Goal: Task Accomplishment & Management: Use online tool/utility

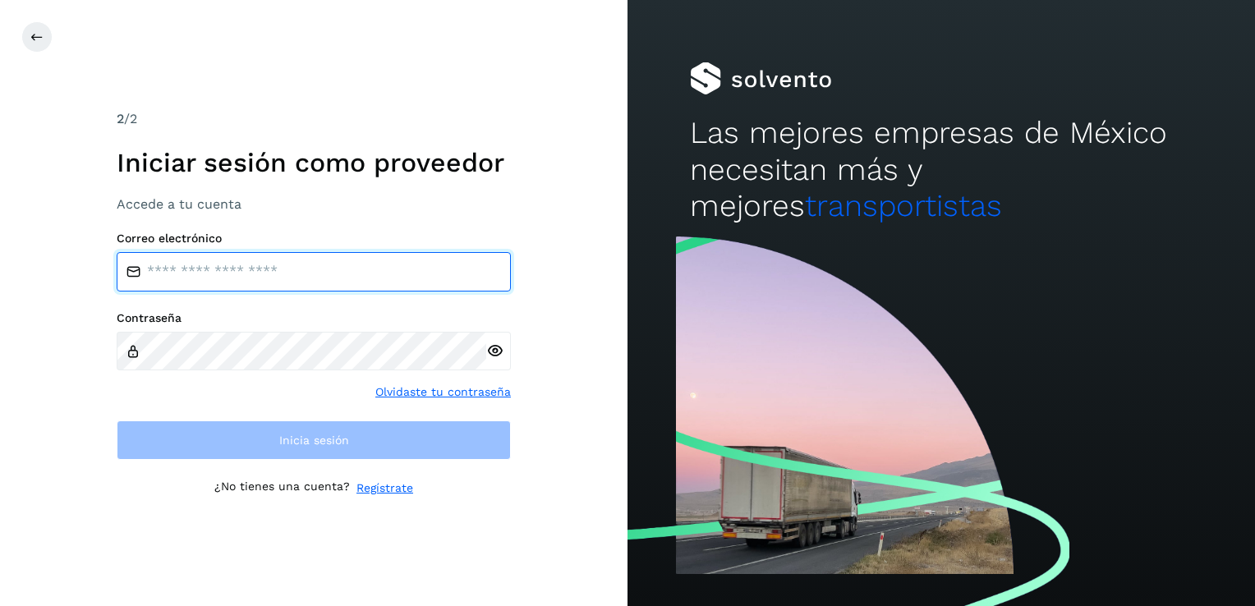
type input "**********"
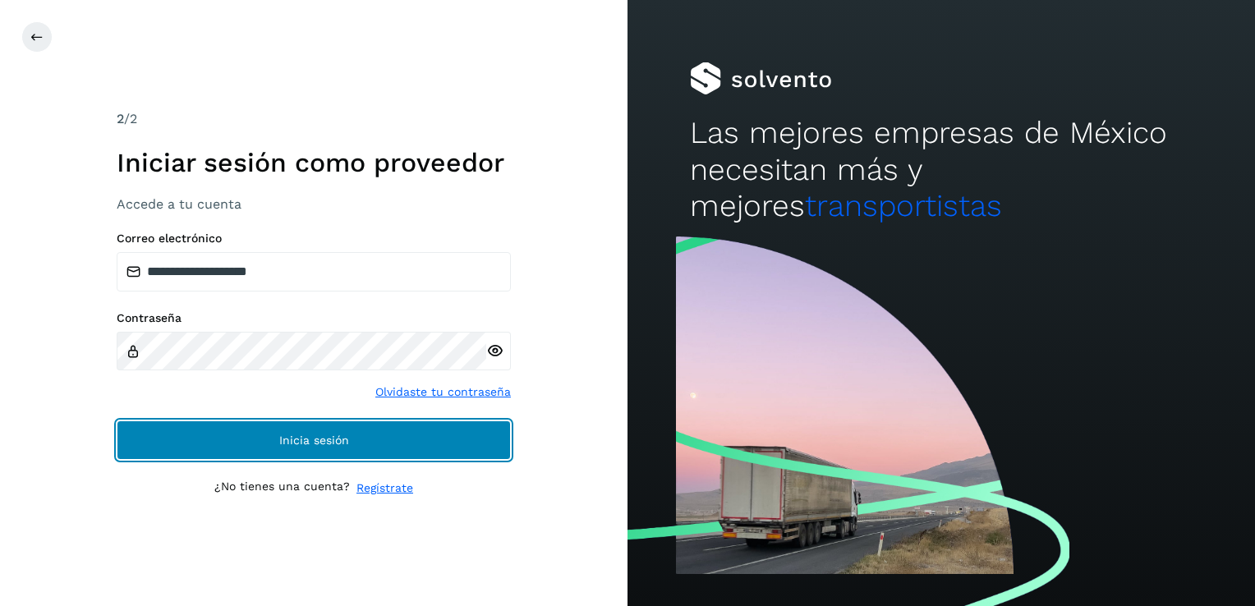
click at [283, 435] on span "Inicia sesión" at bounding box center [314, 441] width 70 height 12
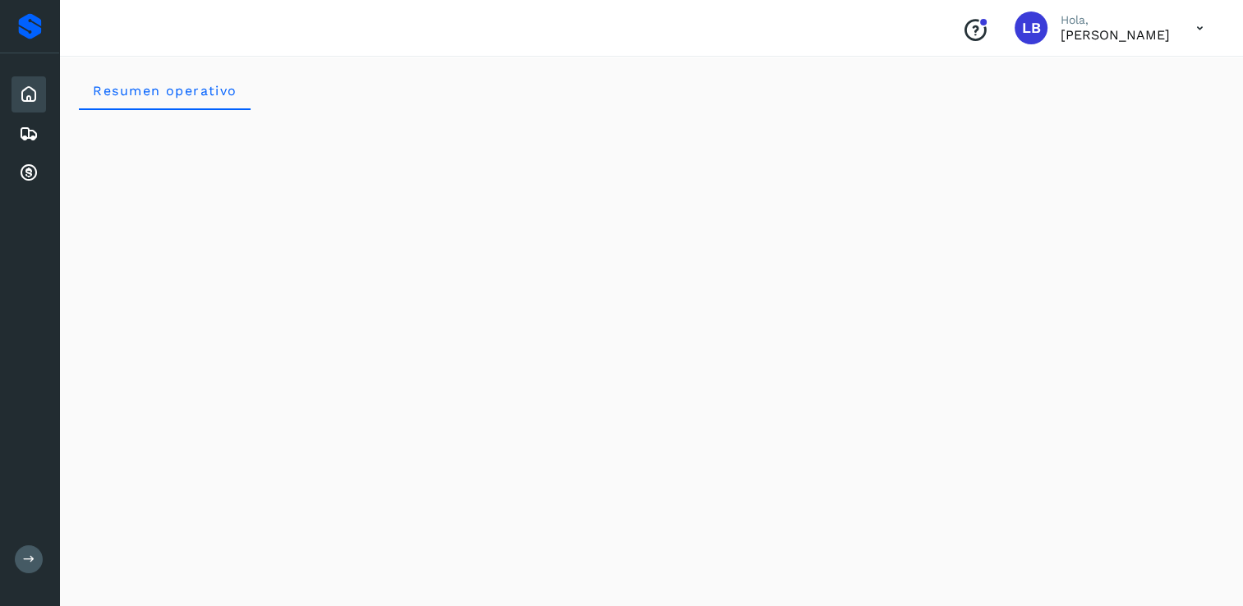
click at [28, 92] on icon at bounding box center [29, 95] width 20 height 20
click at [30, 164] on icon at bounding box center [29, 174] width 20 height 20
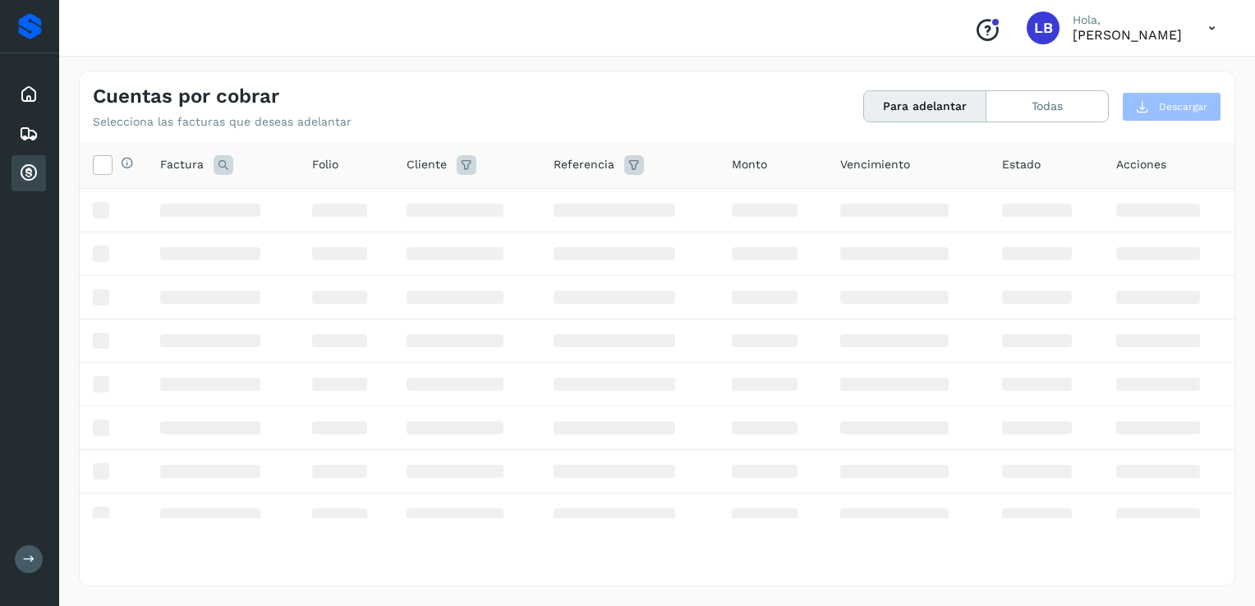
click at [490, 238] on td at bounding box center [467, 254] width 146 height 44
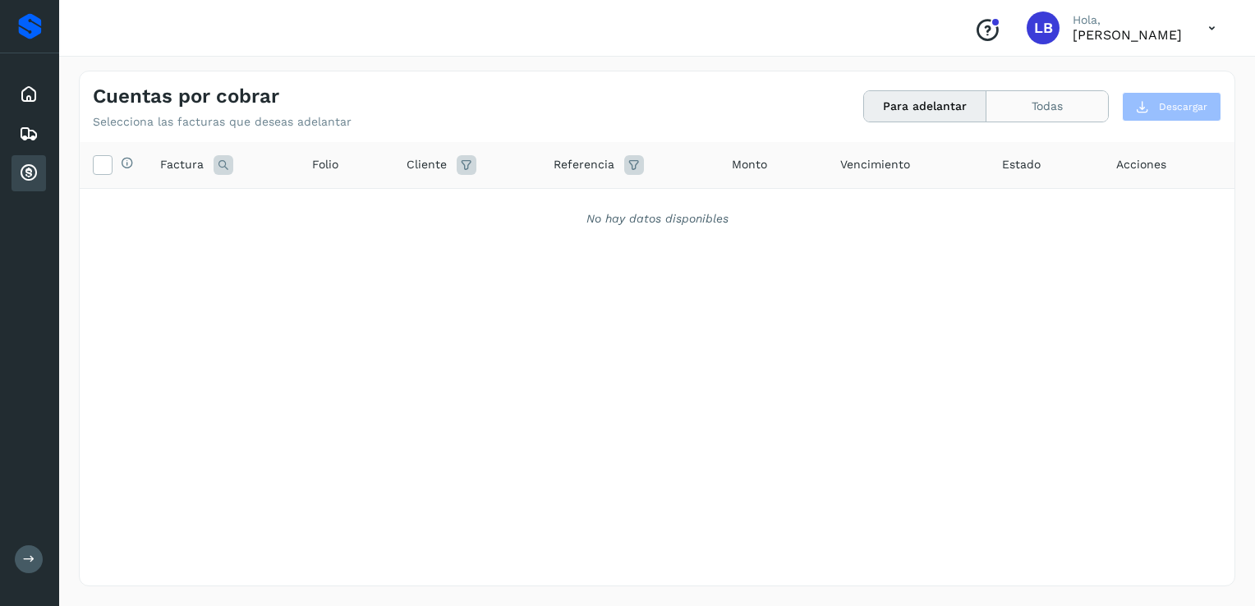
click at [1059, 100] on button "Todas" at bounding box center [1048, 106] width 122 height 30
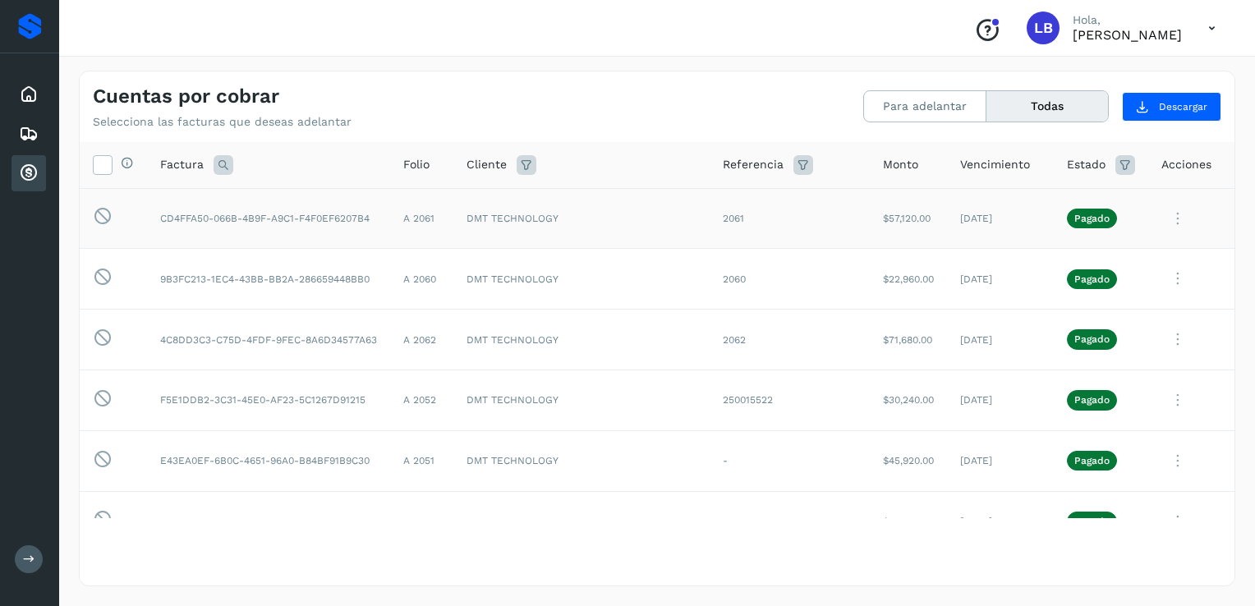
click at [331, 222] on td "CD4FFA50-066B-4B9F-A9C1-F4F0EF6207B4" at bounding box center [268, 218] width 243 height 61
click at [1162, 219] on icon at bounding box center [1178, 219] width 33 height 34
click at [624, 231] on div at bounding box center [627, 303] width 1255 height 606
click at [1164, 344] on icon at bounding box center [1178, 340] width 33 height 34
click at [1078, 481] on button "CEP" at bounding box center [1123, 475] width 196 height 31
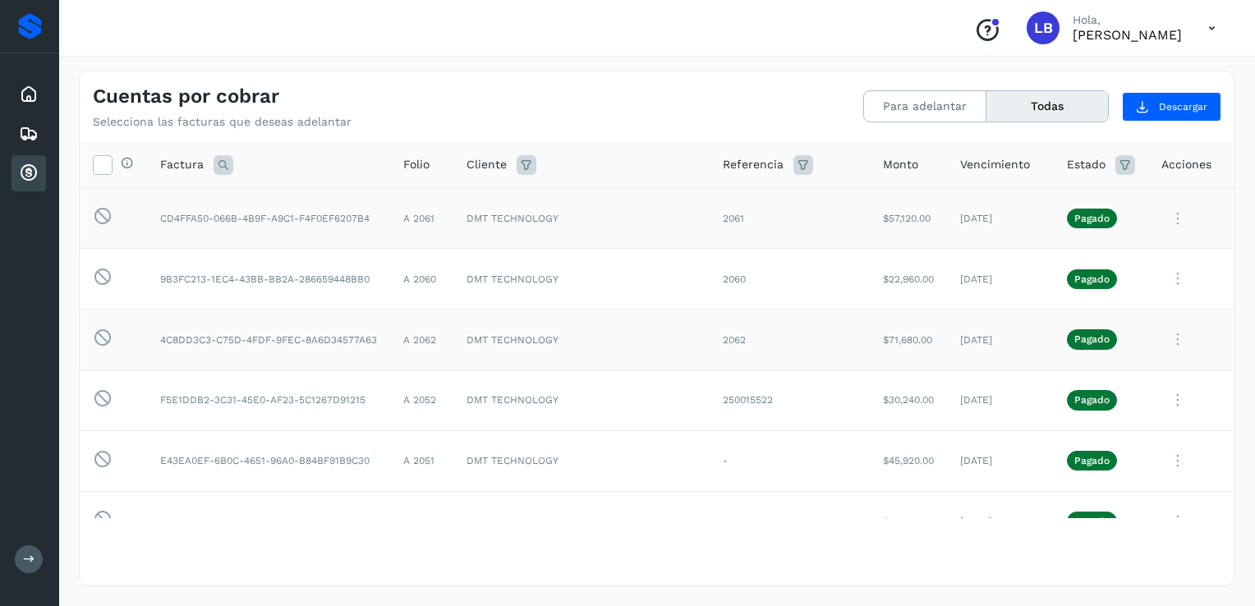
click at [1163, 214] on icon at bounding box center [1178, 219] width 33 height 34
click at [1088, 351] on button "CEP" at bounding box center [1123, 354] width 196 height 31
click at [1163, 279] on icon at bounding box center [1178, 279] width 33 height 34
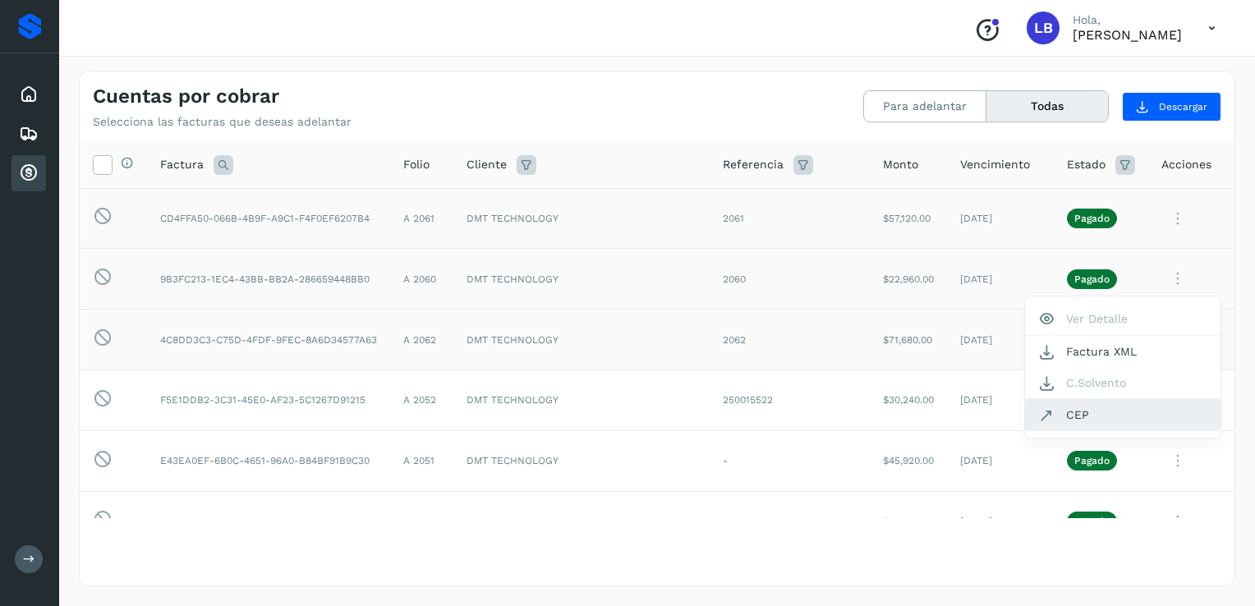
click at [1065, 410] on button "CEP" at bounding box center [1123, 414] width 196 height 31
click at [1170, 406] on icon at bounding box center [1178, 401] width 33 height 34
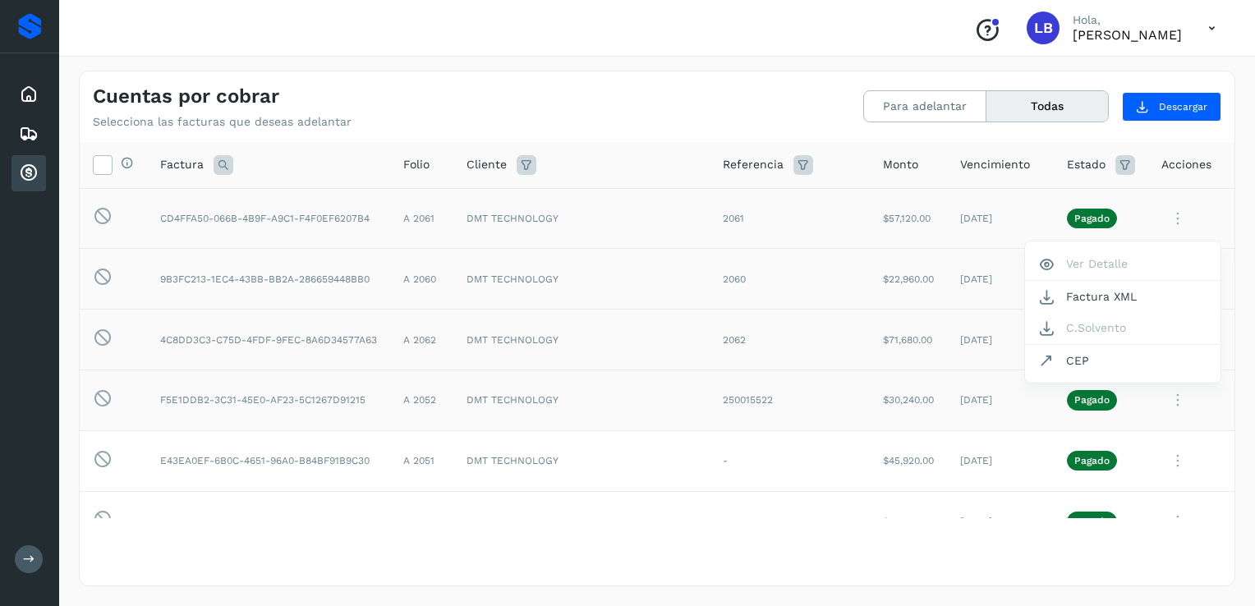
scroll to position [37, 0]
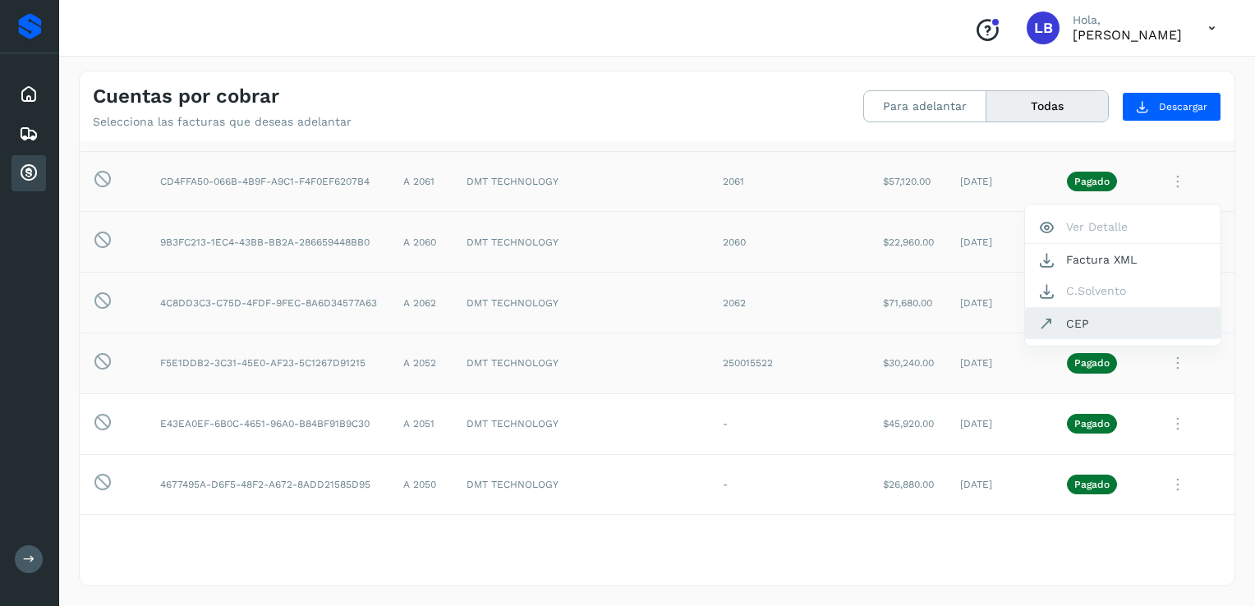
click at [1093, 333] on button "CEP" at bounding box center [1123, 323] width 196 height 31
click at [1163, 429] on icon at bounding box center [1178, 425] width 33 height 34
click at [1099, 317] on button "CEP" at bounding box center [1123, 322] width 196 height 31
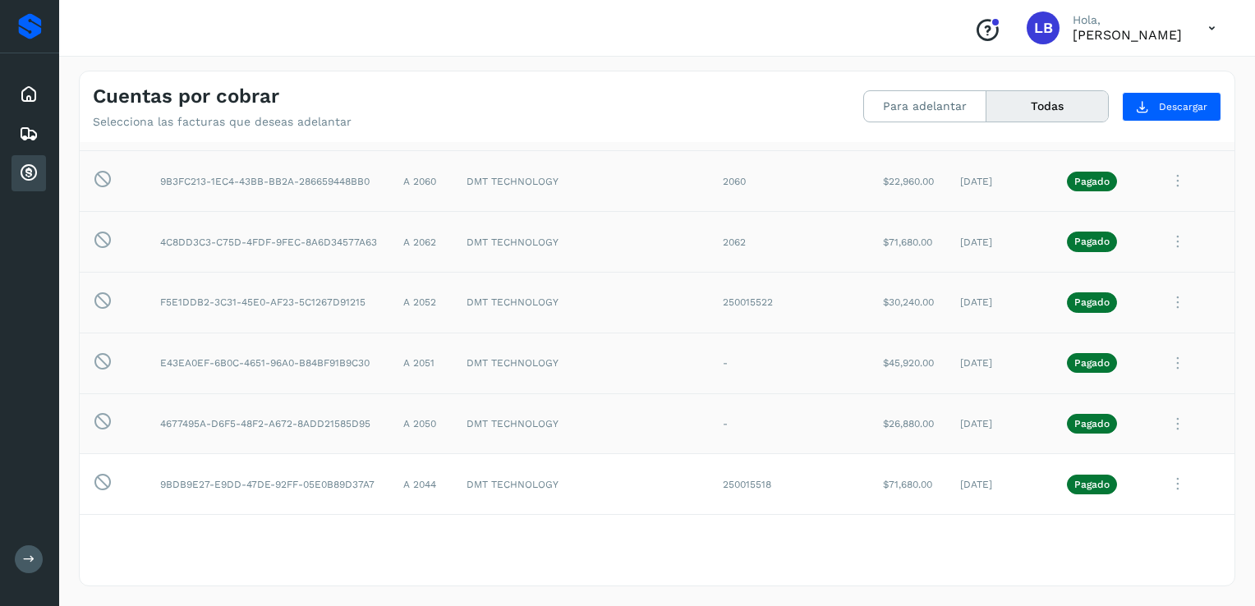
click at [1166, 426] on icon at bounding box center [1178, 425] width 33 height 34
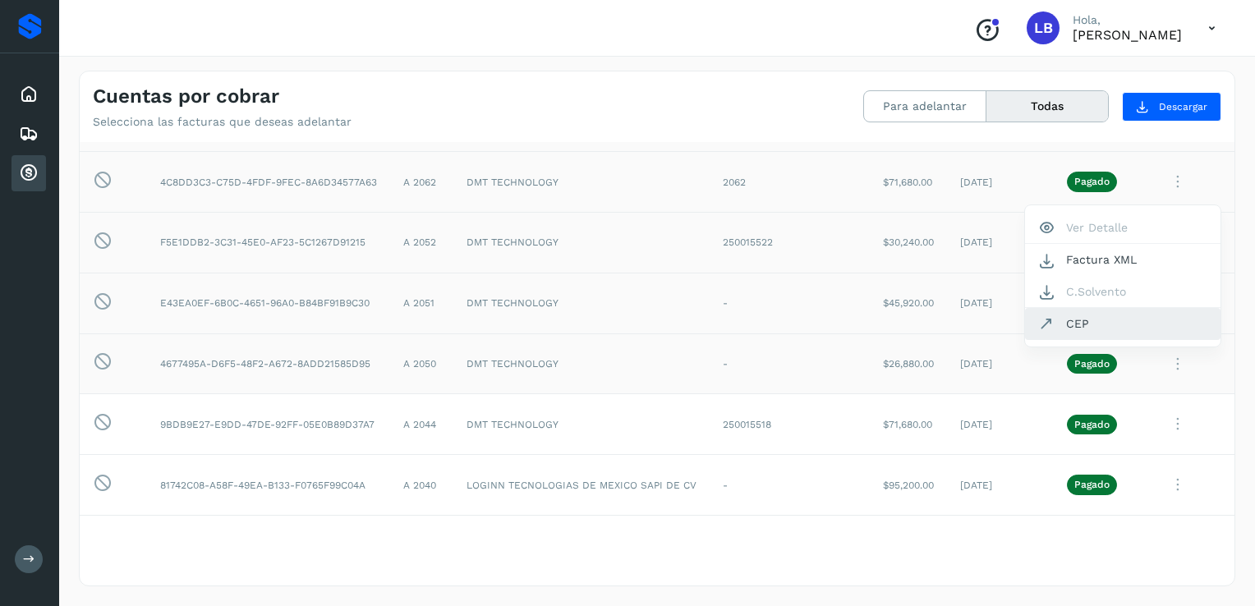
click at [1076, 319] on button "CEP" at bounding box center [1123, 323] width 196 height 31
click at [1163, 425] on icon at bounding box center [1178, 425] width 33 height 34
click at [1096, 320] on button "CEP" at bounding box center [1123, 323] width 196 height 31
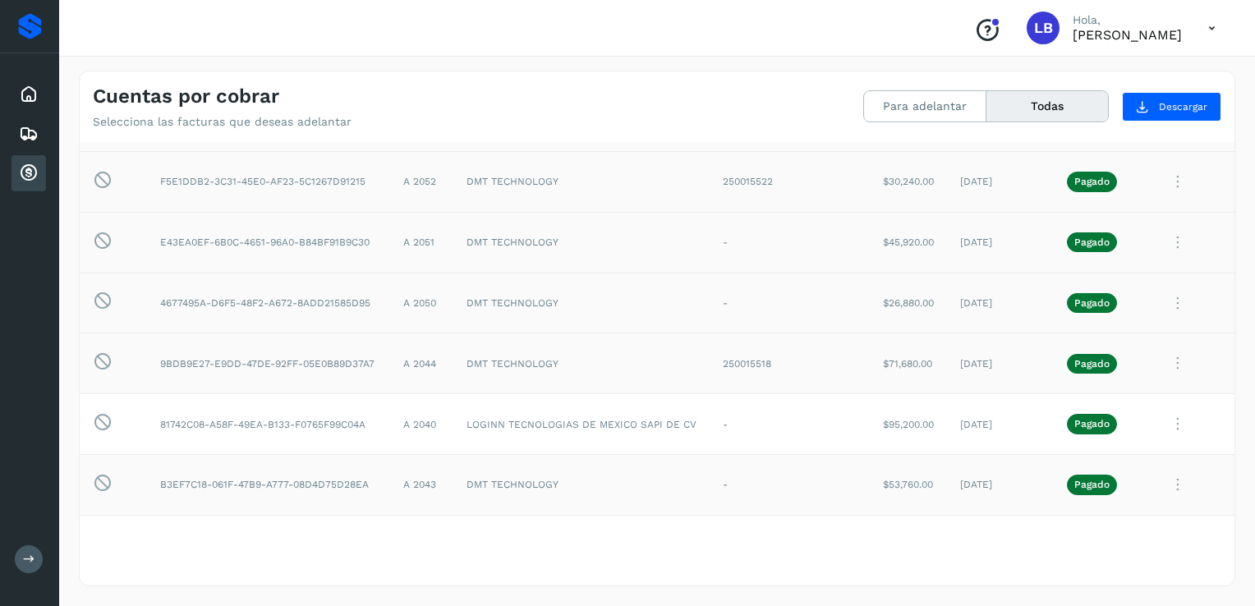
click at [1162, 482] on icon at bounding box center [1178, 485] width 33 height 34
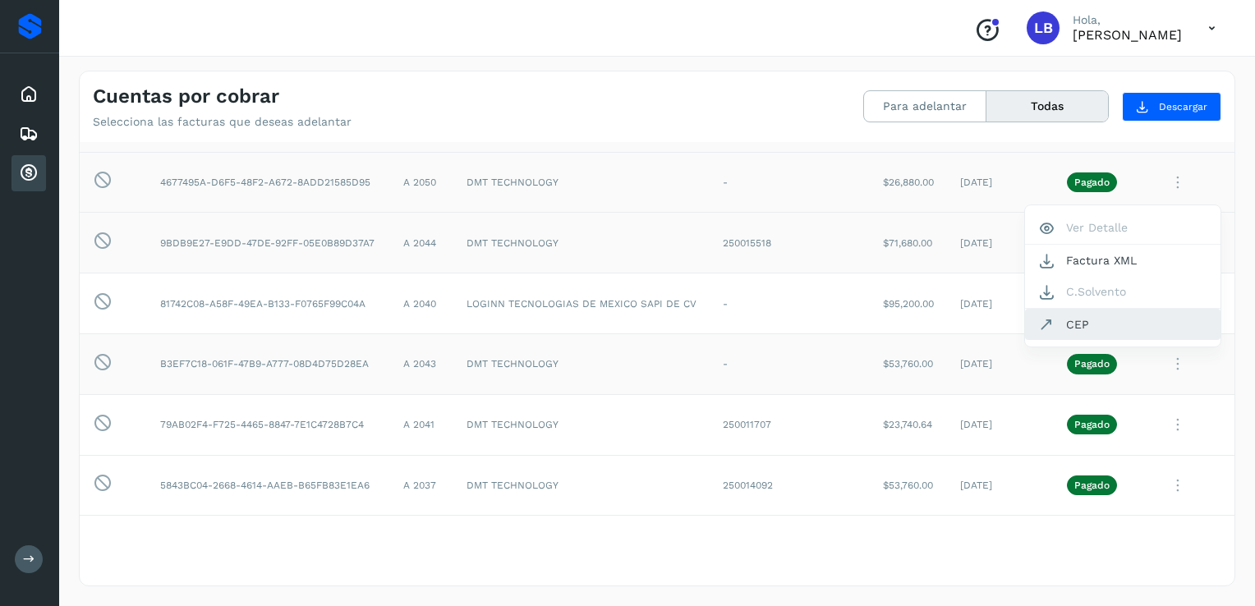
click at [1098, 334] on button "CEP" at bounding box center [1123, 324] width 196 height 31
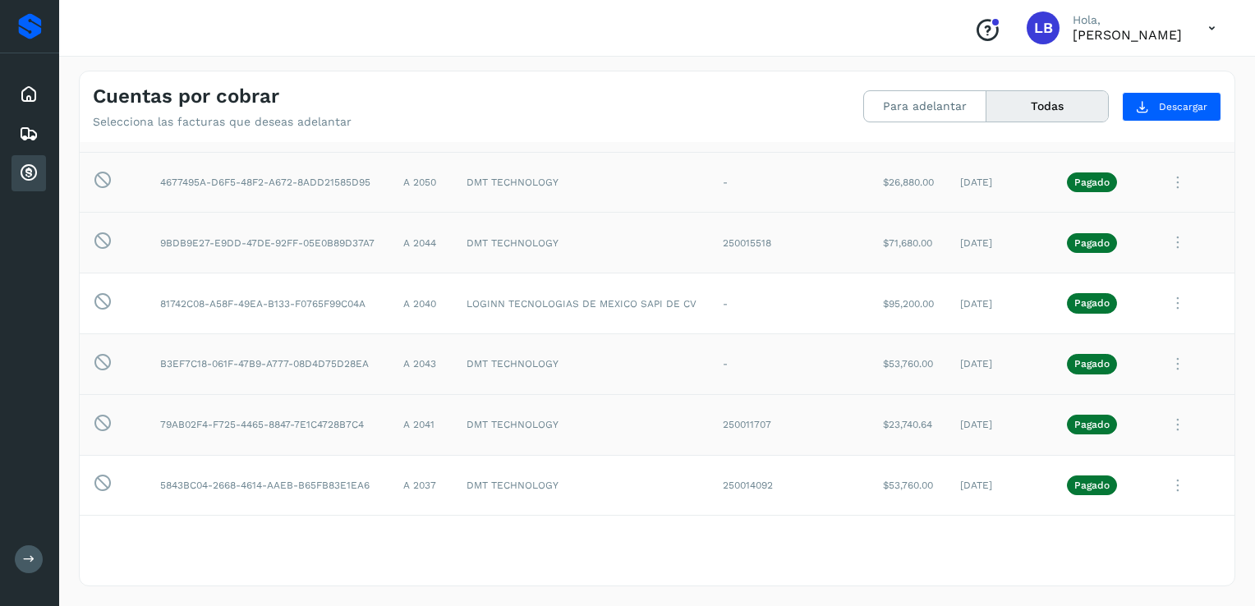
click at [1168, 425] on icon at bounding box center [1178, 425] width 33 height 34
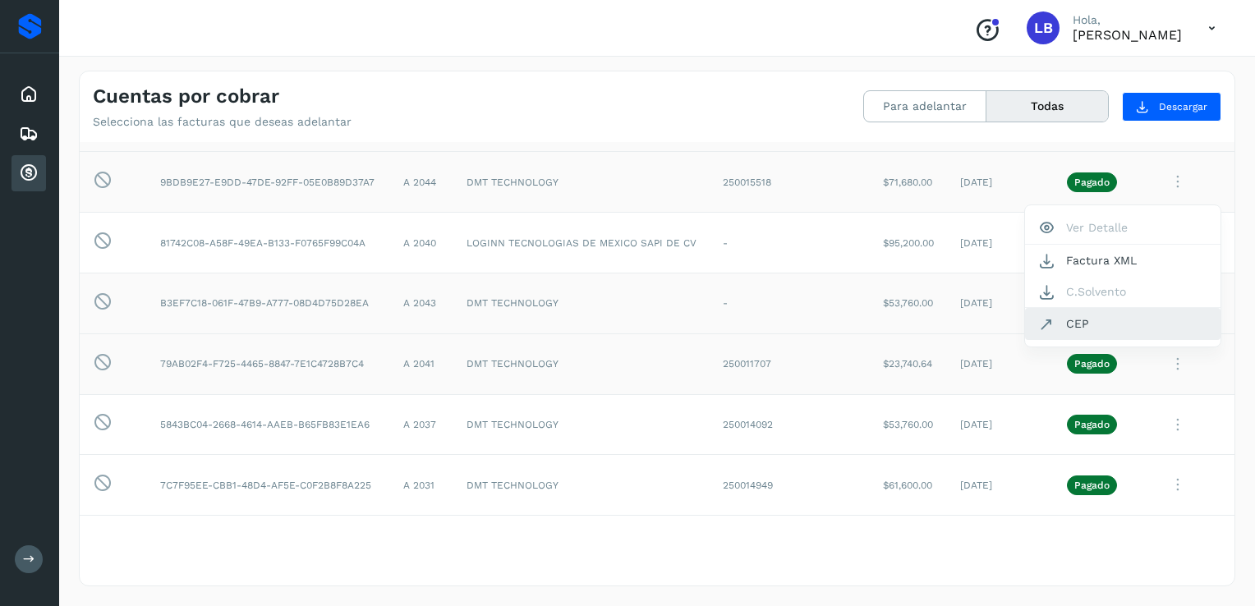
click at [1092, 322] on button "CEP" at bounding box center [1123, 323] width 196 height 31
click at [1168, 418] on icon at bounding box center [1178, 425] width 33 height 34
click at [1082, 316] on button "CEP" at bounding box center [1123, 324] width 196 height 31
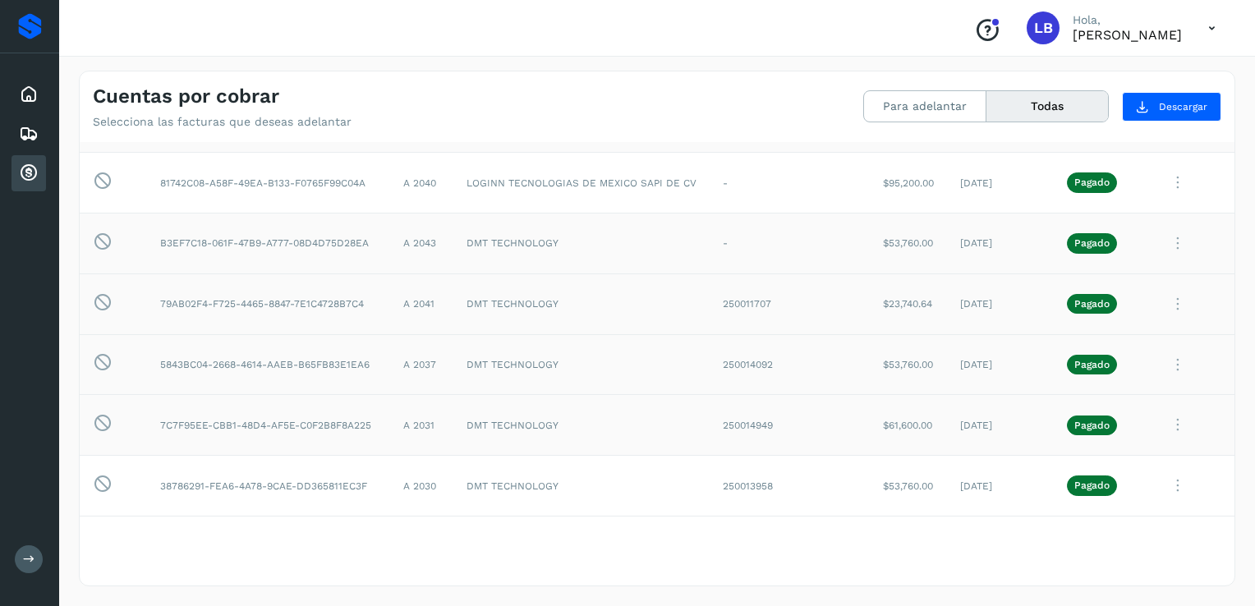
click at [1168, 421] on icon at bounding box center [1178, 425] width 33 height 34
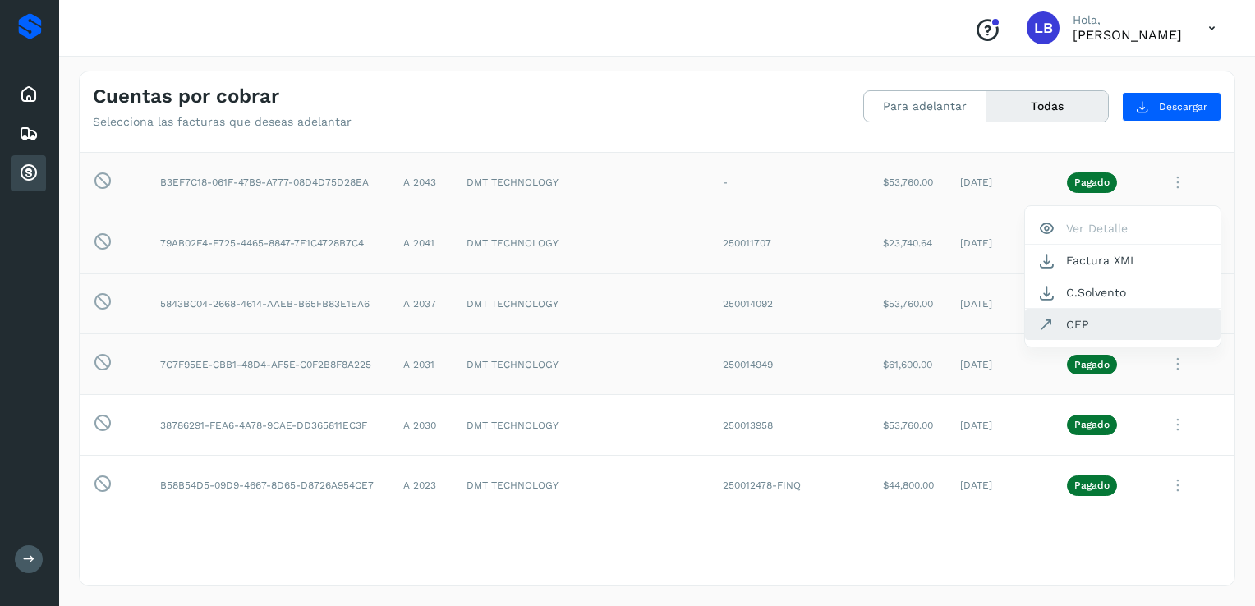
click at [1101, 324] on button "CEP" at bounding box center [1123, 324] width 196 height 31
click at [1164, 417] on icon at bounding box center [1178, 425] width 33 height 34
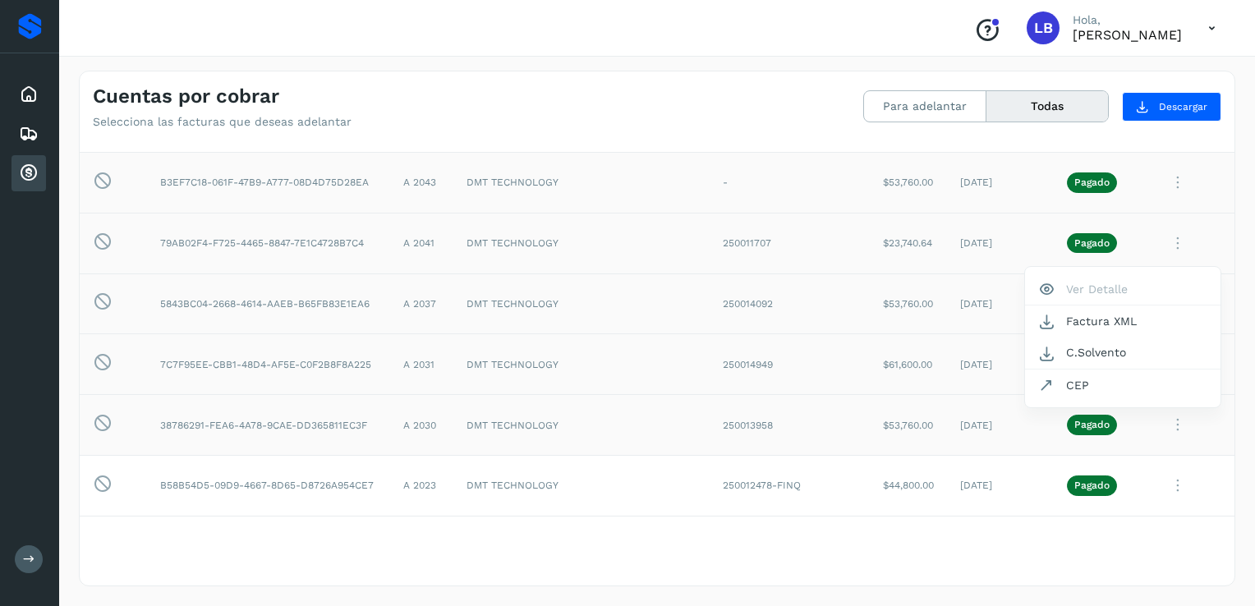
scroll to position [582, 0]
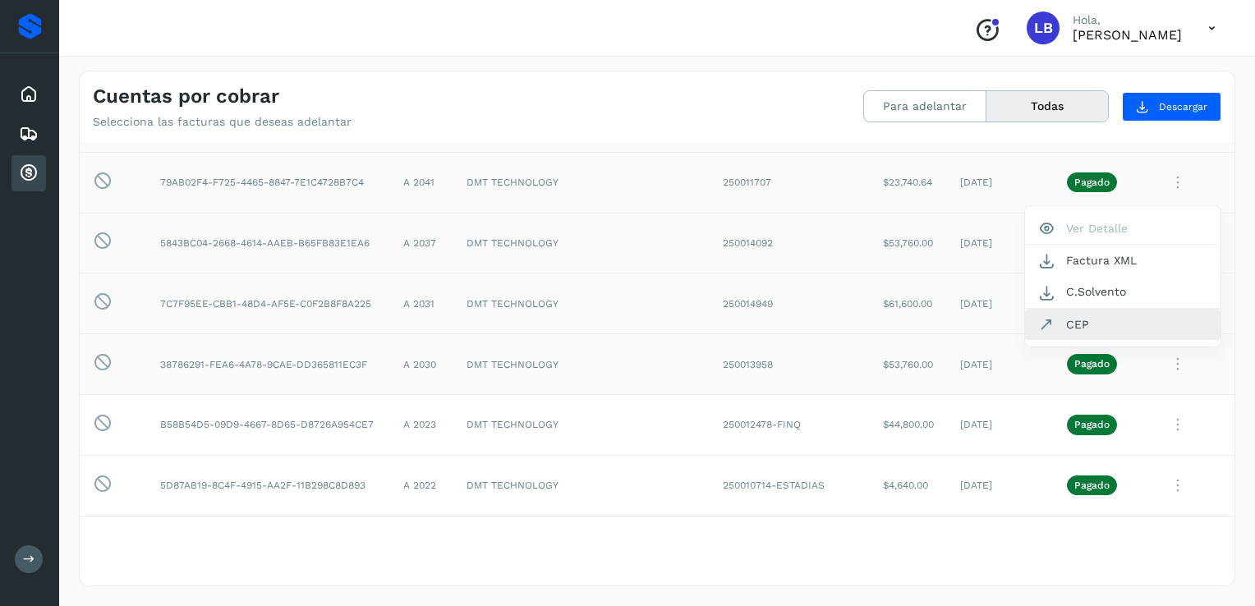
click at [1094, 329] on button "CEP" at bounding box center [1123, 324] width 196 height 31
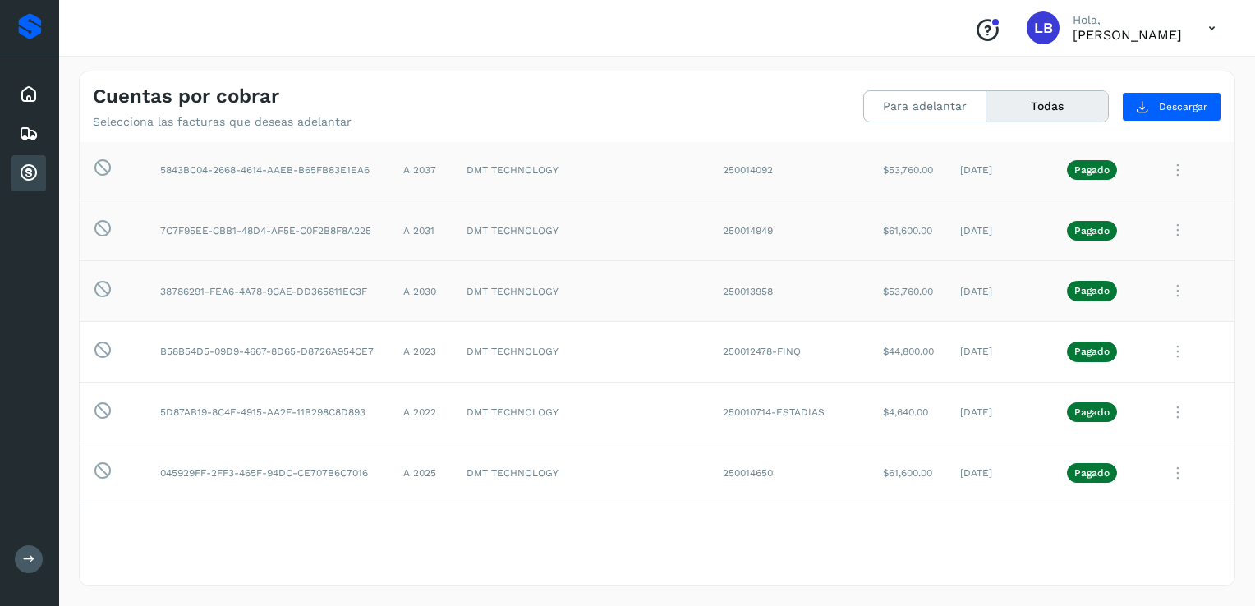
scroll to position [680, 0]
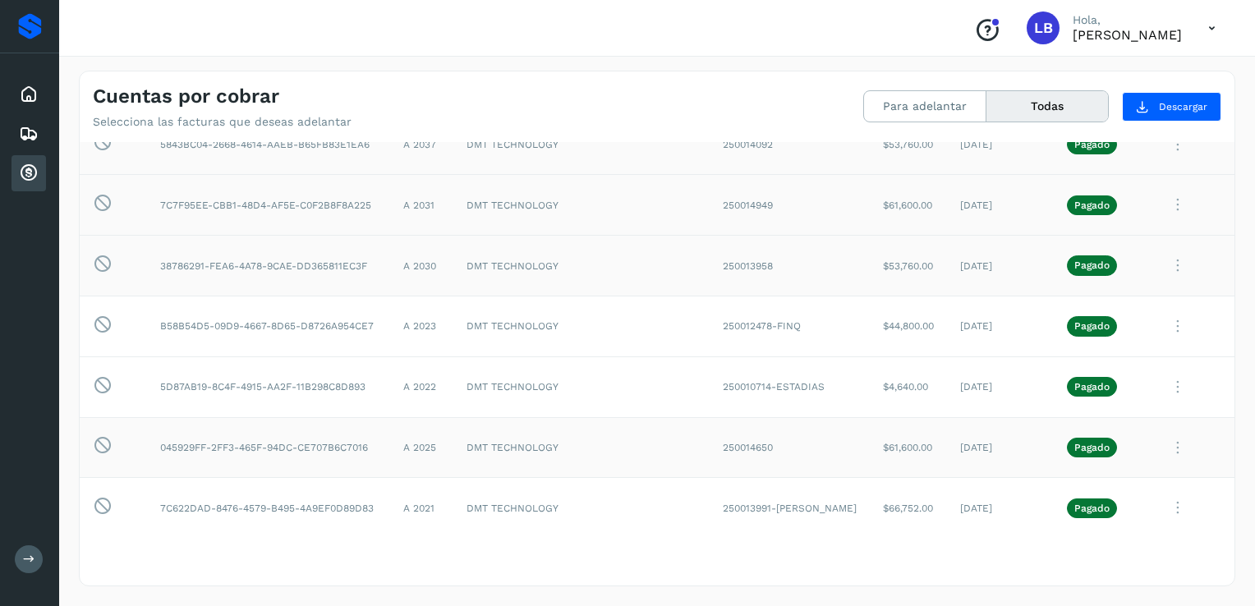
click at [1167, 447] on icon at bounding box center [1178, 448] width 33 height 34
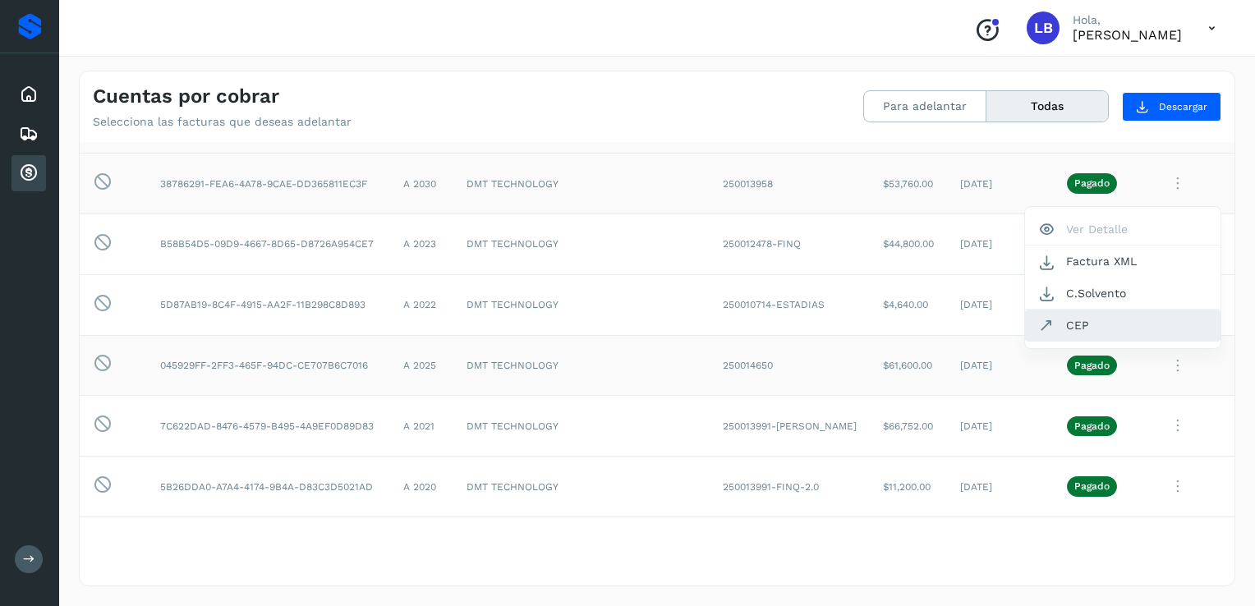
click at [1085, 324] on button "CEP" at bounding box center [1123, 325] width 196 height 31
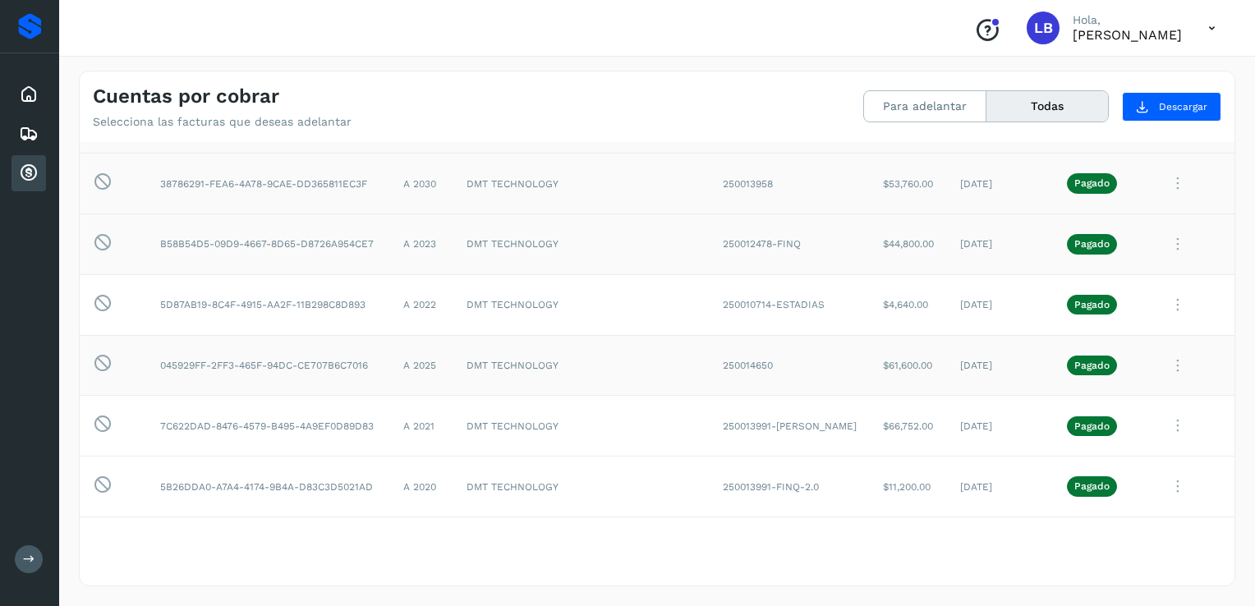
click at [1164, 245] on icon at bounding box center [1178, 245] width 33 height 34
click at [1087, 375] on button "CEP" at bounding box center [1123, 380] width 196 height 31
click at [1167, 426] on icon at bounding box center [1178, 426] width 33 height 34
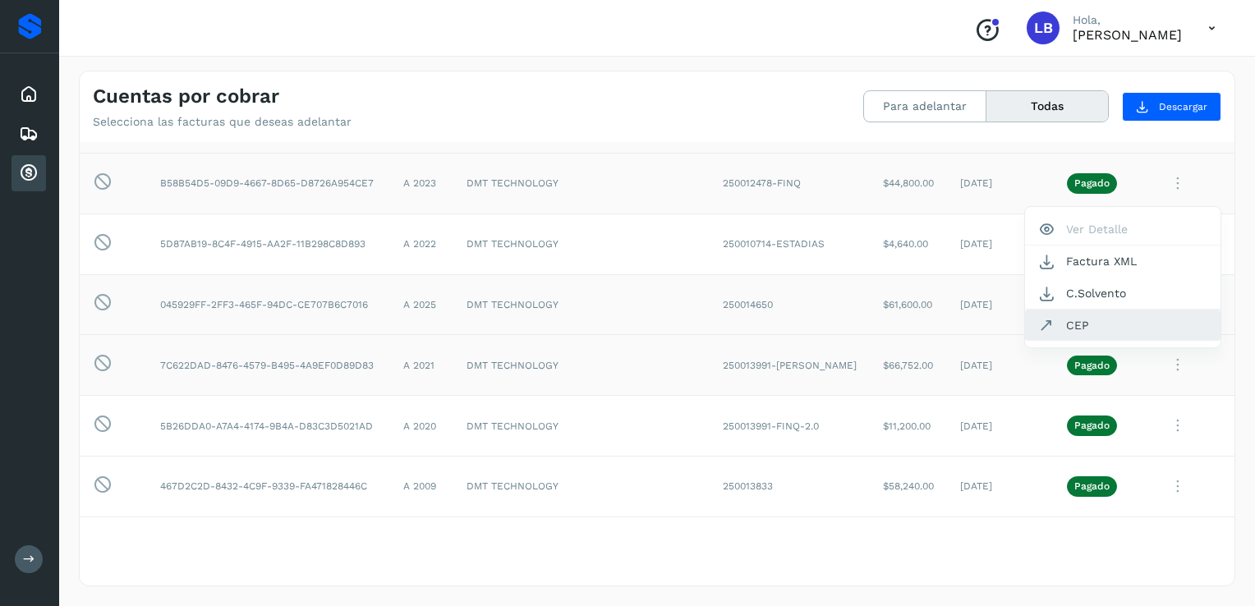
click at [1096, 324] on button "CEP" at bounding box center [1123, 325] width 196 height 31
click at [1169, 427] on icon at bounding box center [1178, 426] width 33 height 34
click at [1092, 330] on button "CEP" at bounding box center [1123, 325] width 196 height 31
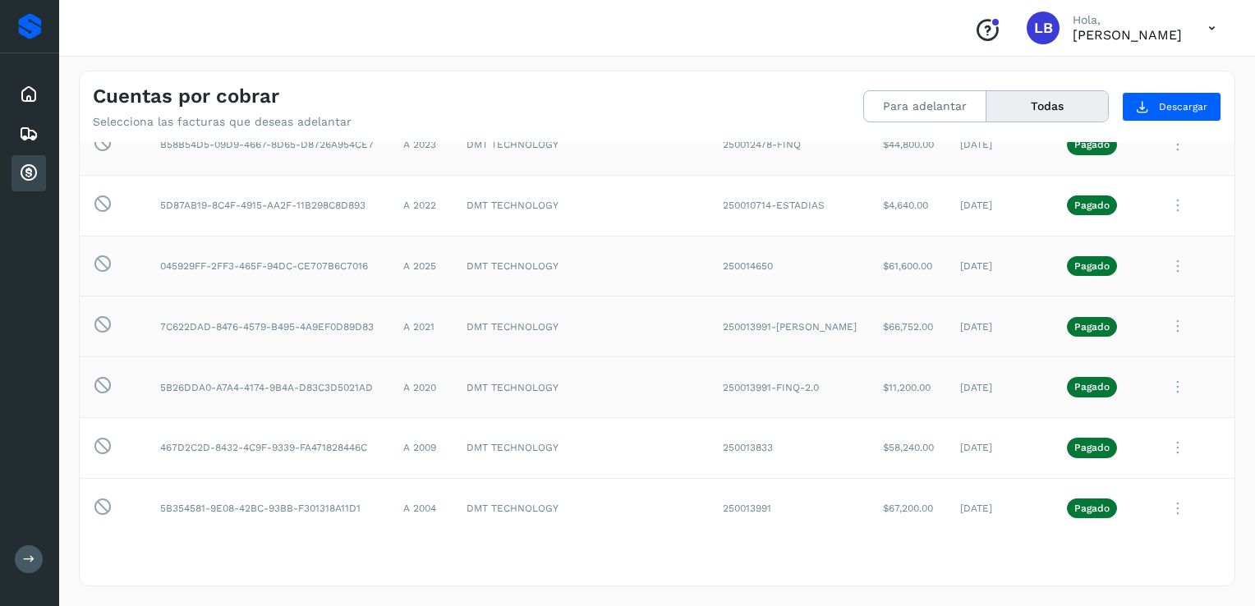
scroll to position [895, 0]
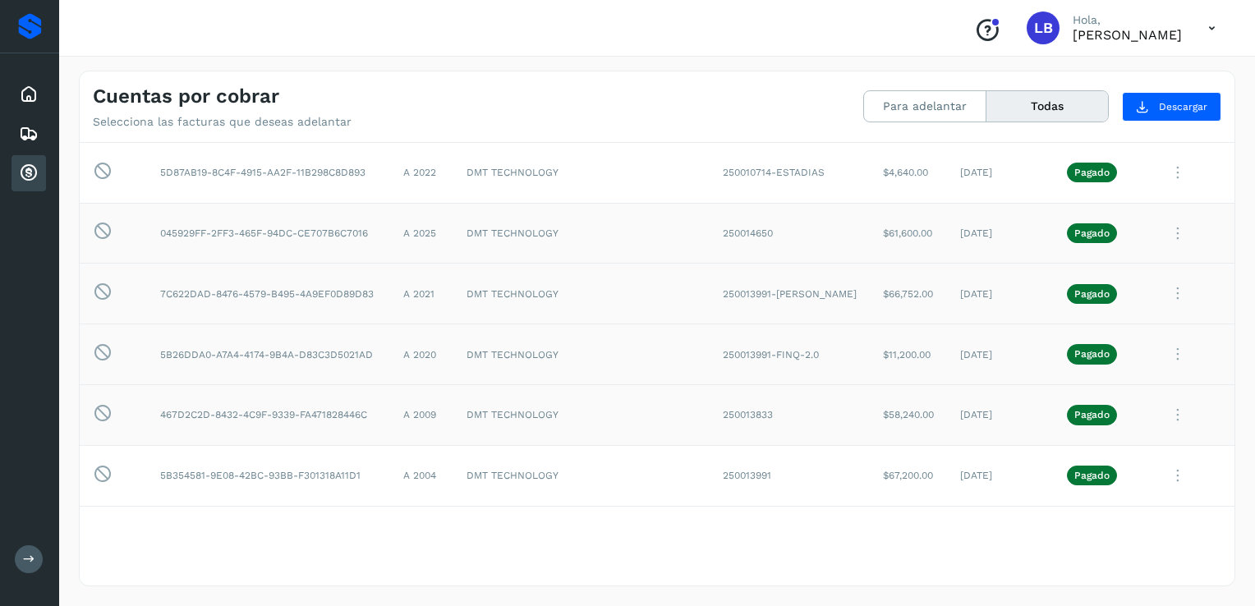
click at [1163, 413] on icon at bounding box center [1178, 416] width 33 height 34
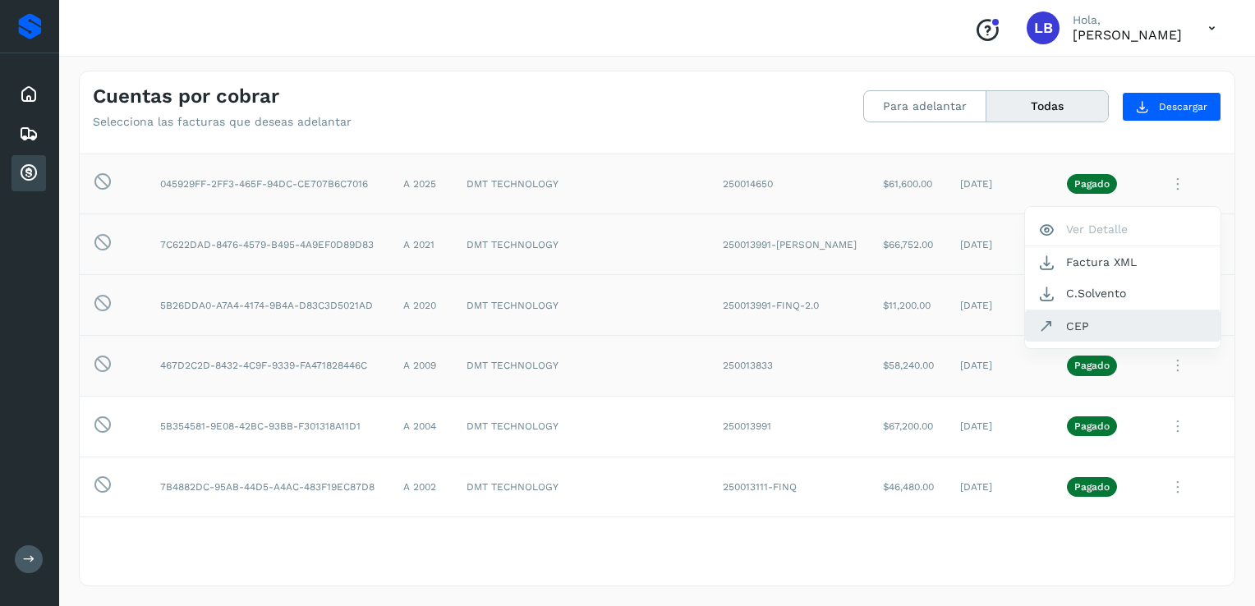
click at [1074, 315] on button "CEP" at bounding box center [1123, 326] width 196 height 31
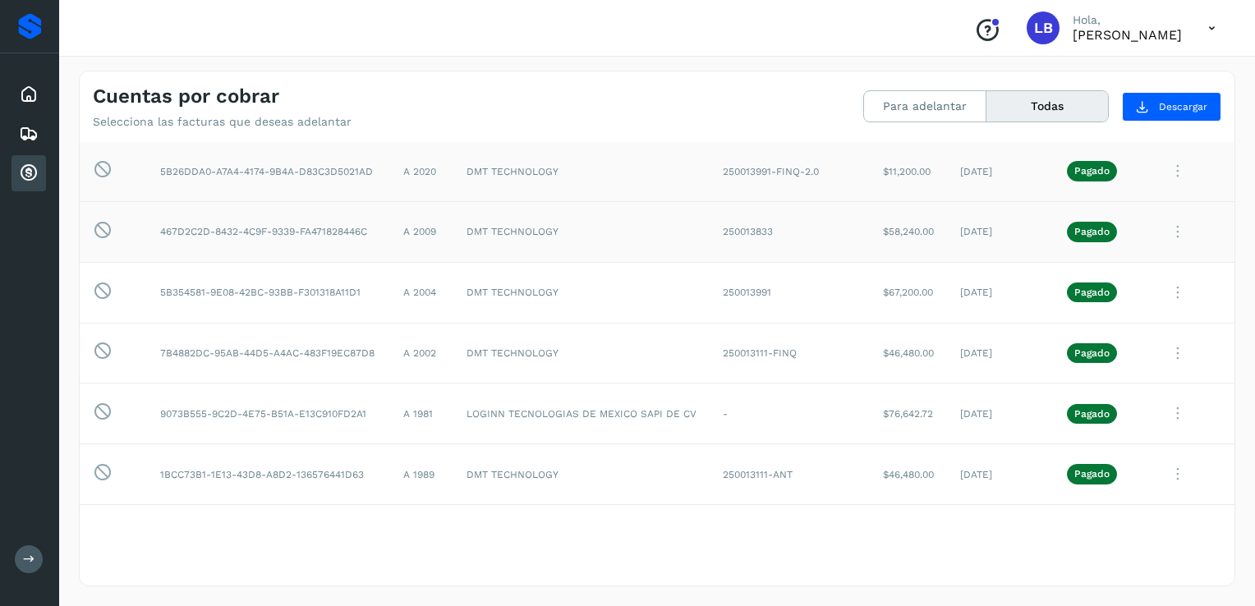
scroll to position [909, 0]
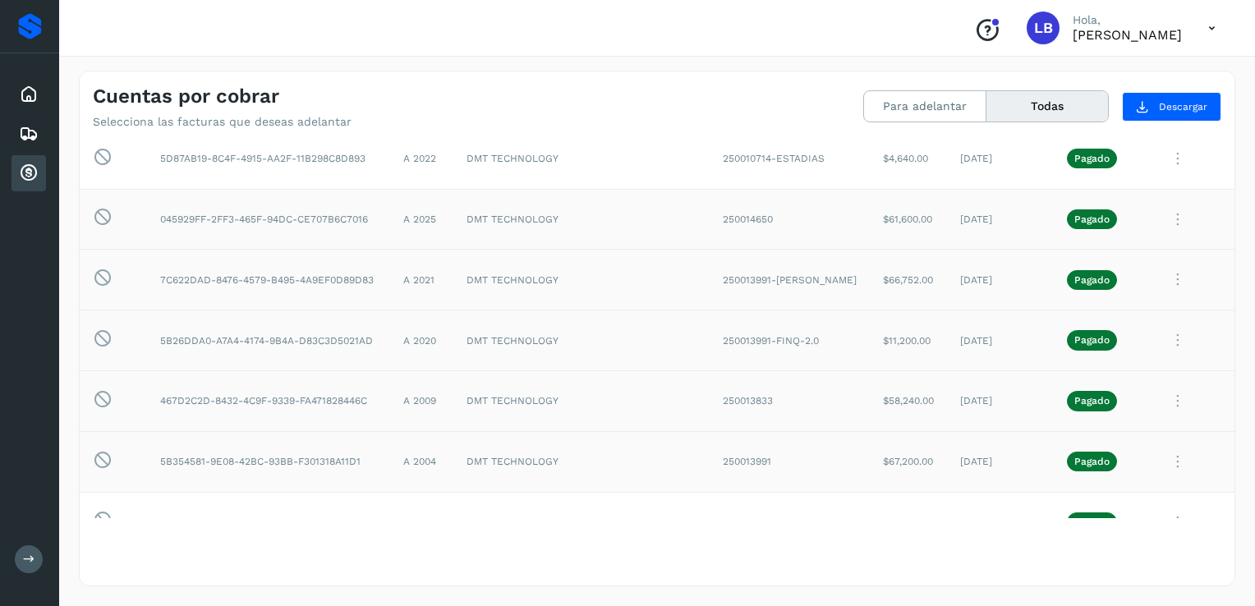
click at [1164, 465] on icon at bounding box center [1178, 462] width 33 height 34
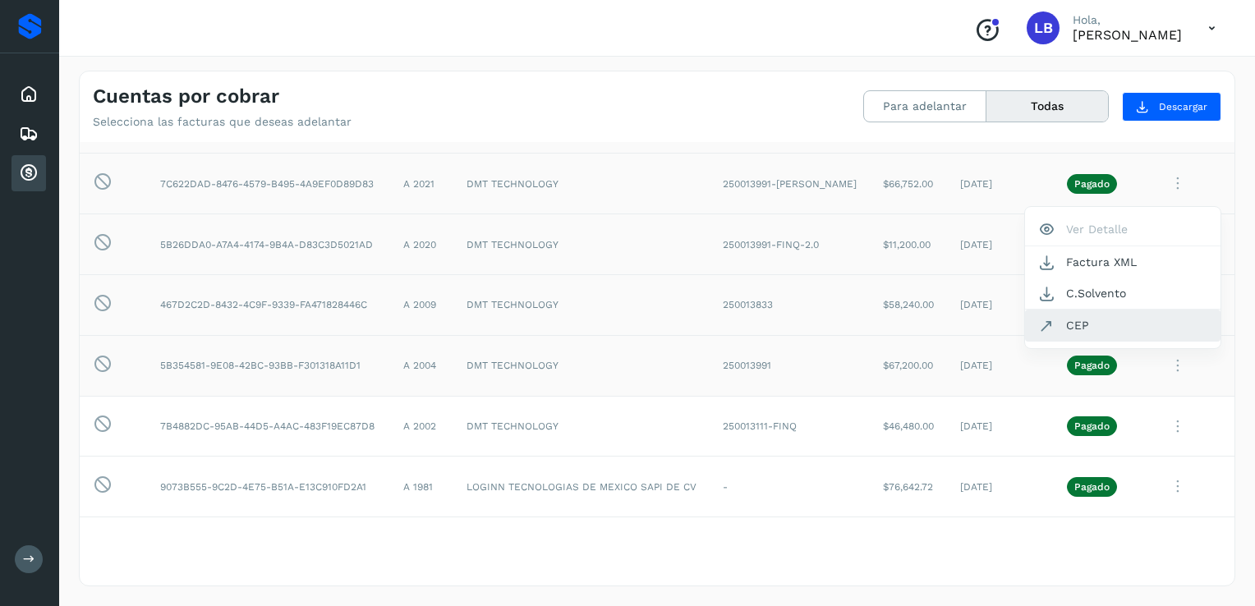
click at [1055, 324] on button "CEP" at bounding box center [1123, 325] width 196 height 31
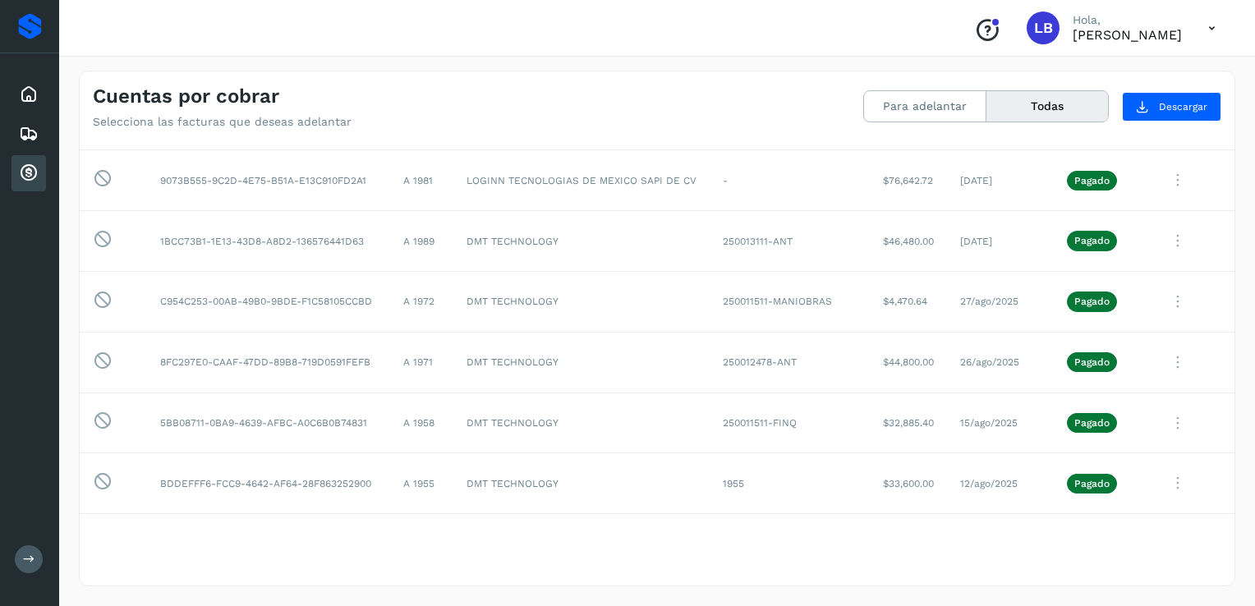
scroll to position [1323, 0]
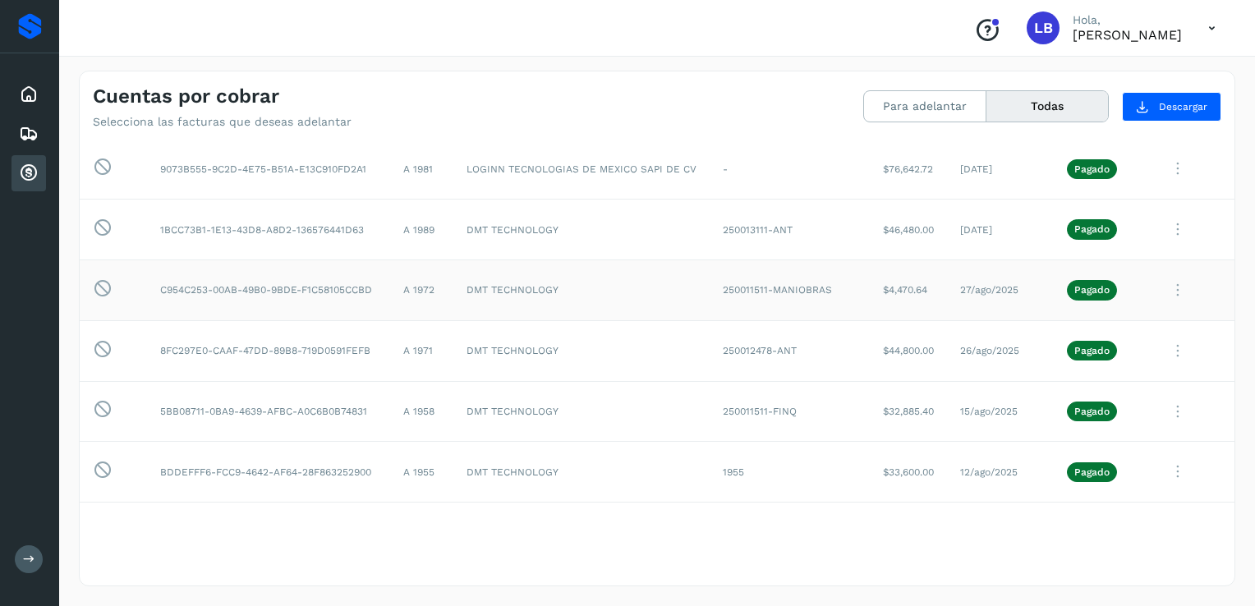
click at [1168, 290] on icon at bounding box center [1178, 291] width 33 height 34
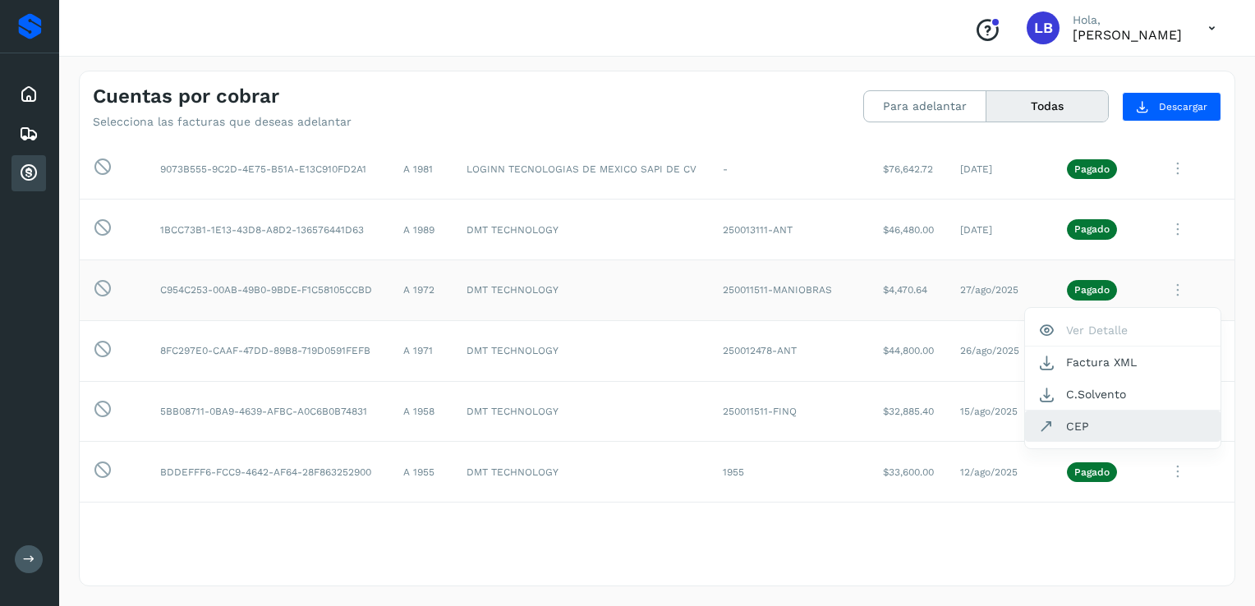
click at [1094, 422] on button "CEP" at bounding box center [1123, 426] width 196 height 31
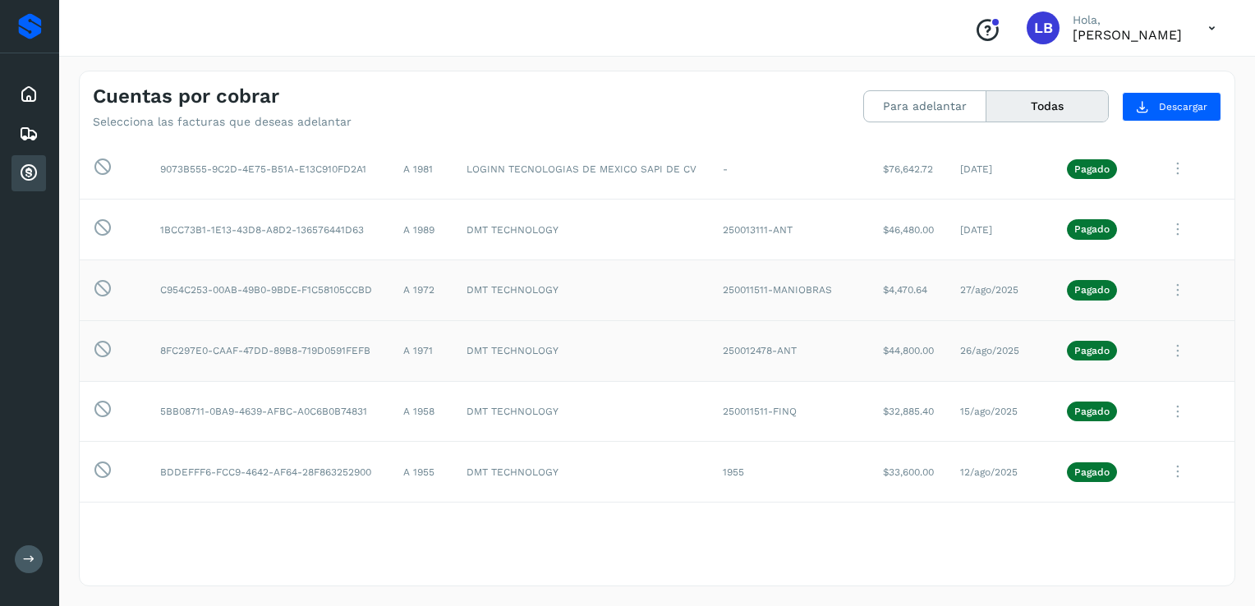
click at [1163, 350] on icon at bounding box center [1178, 351] width 33 height 34
click at [1089, 475] on button "CEP" at bounding box center [1123, 487] width 196 height 31
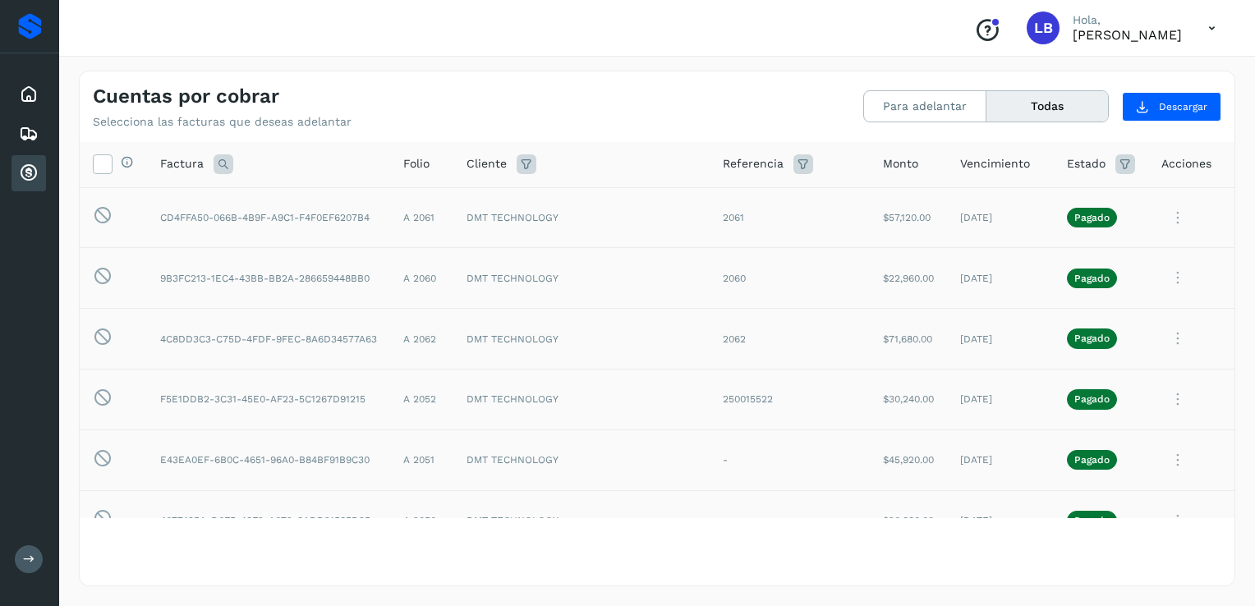
scroll to position [0, 0]
